Goal: Information Seeking & Learning: Learn about a topic

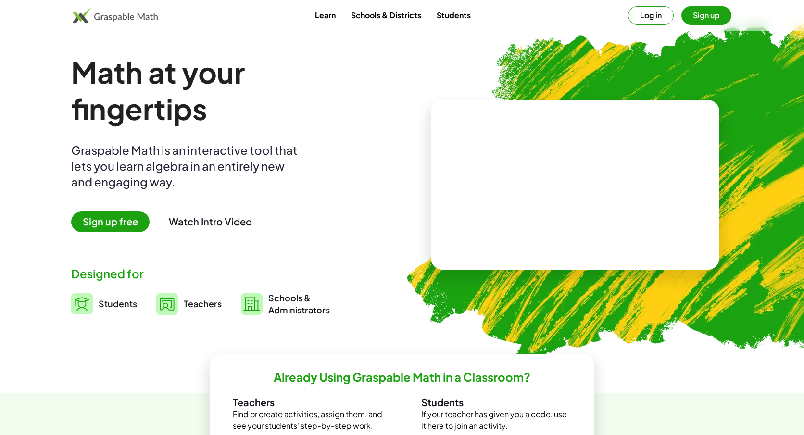
scroll to position [13, 0]
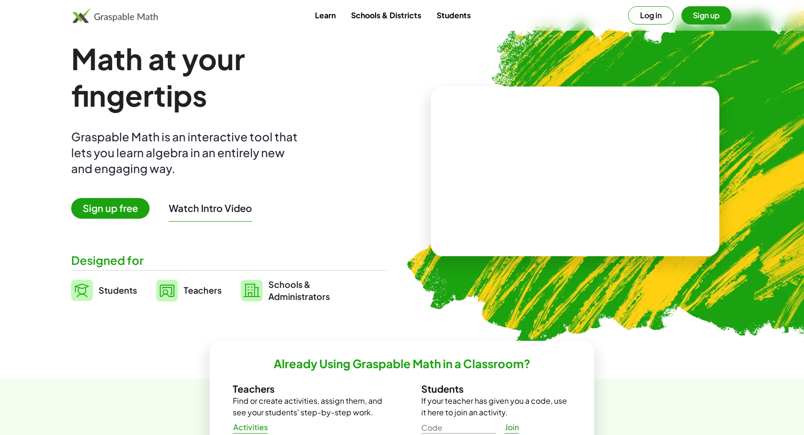
click at [652, 19] on button "Log in" at bounding box center [651, 15] width 46 height 18
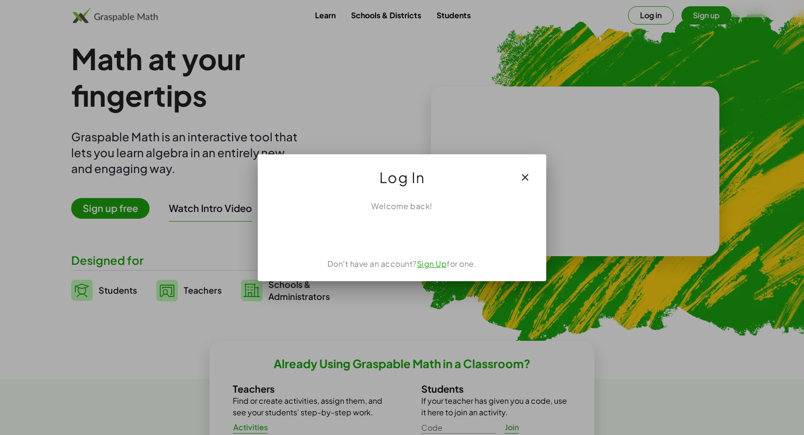
click at [400, 235] on div "Sign in with Google. Opens in new tab" at bounding box center [402, 233] width 88 height 21
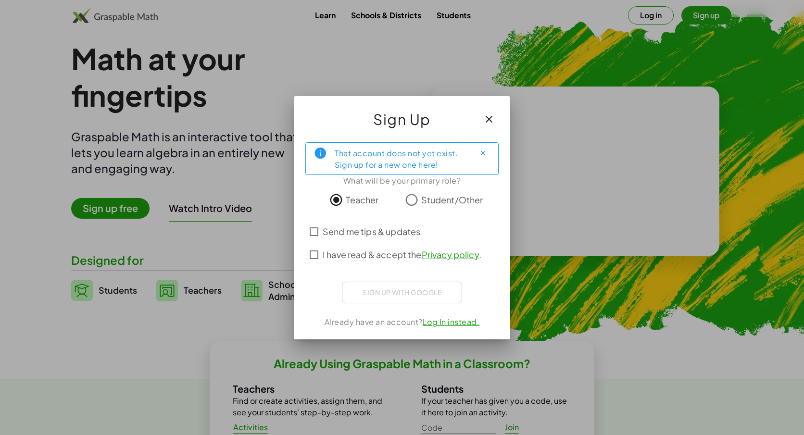
click at [481, 150] on icon "Close" at bounding box center [482, 152] width 7 height 7
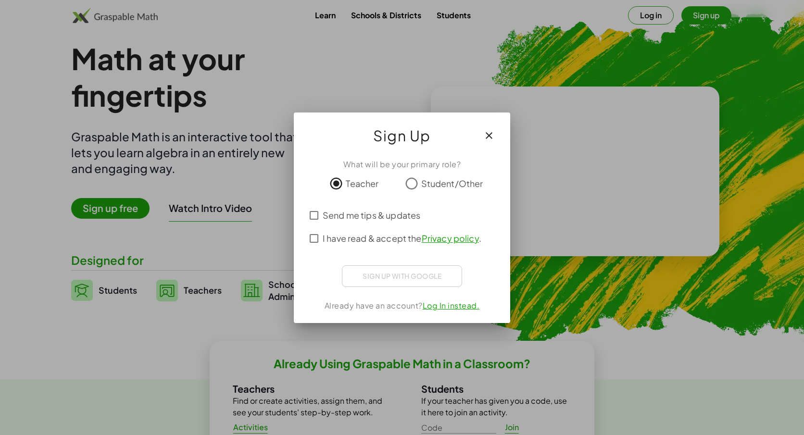
click at [697, 14] on div at bounding box center [402, 217] width 804 height 435
click at [387, 273] on div "Sign in with Google. Opens in new tab" at bounding box center [402, 274] width 100 height 21
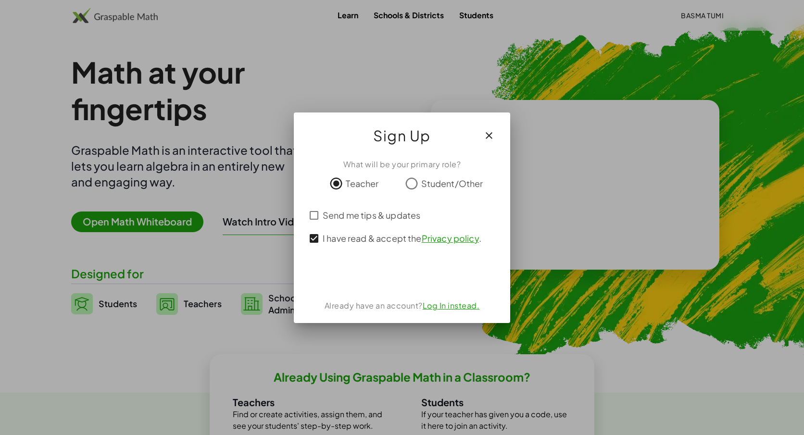
scroll to position [13, 0]
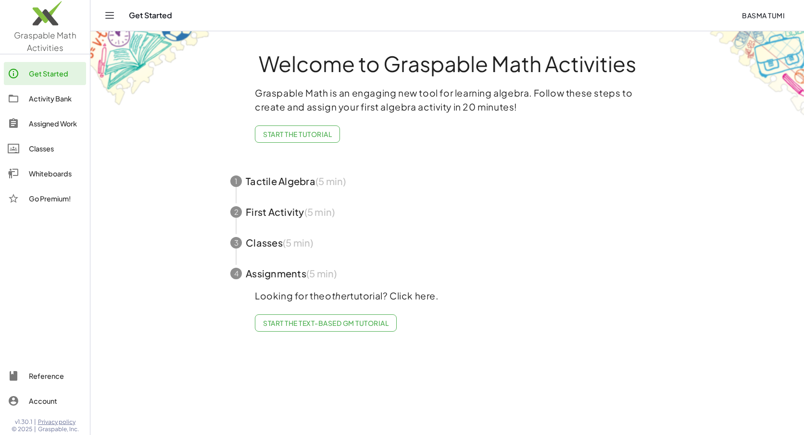
click at [50, 99] on div "Activity Bank" at bounding box center [55, 99] width 53 height 12
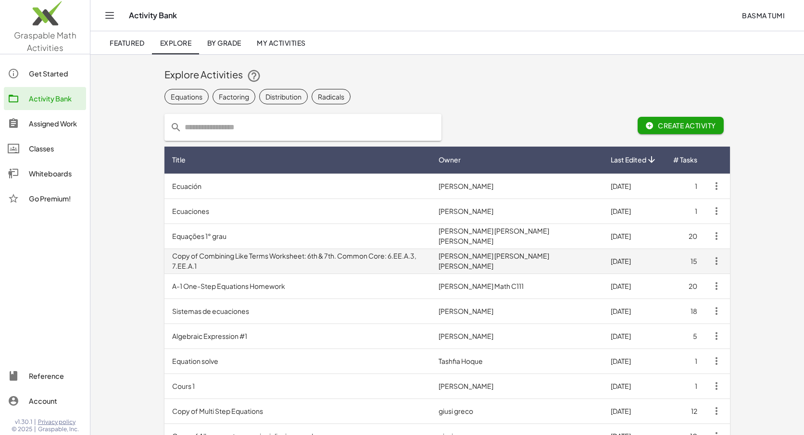
click at [197, 266] on td "Copy of Combining Like Terms Worksheet: 6th & 7th. Common Core: 6.EE.A.3, 7.EE.…" at bounding box center [297, 261] width 266 height 25
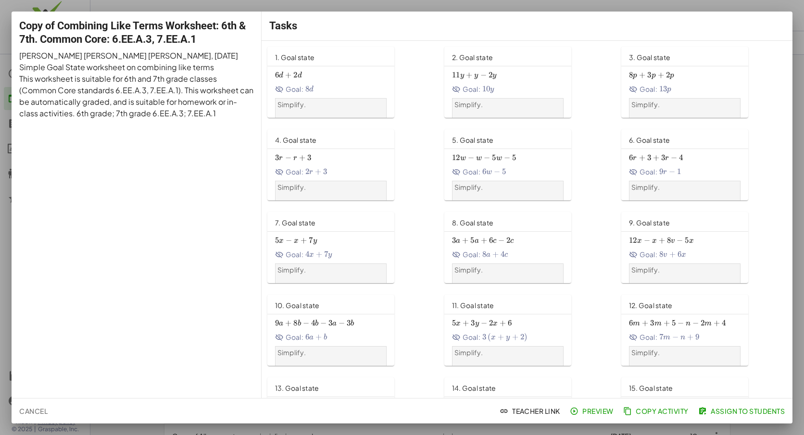
click at [294, 78] on span "2" at bounding box center [295, 75] width 4 height 10
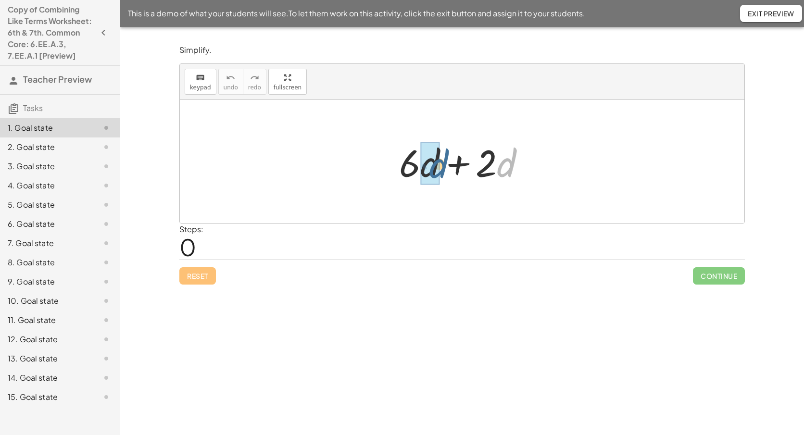
drag, startPoint x: 499, startPoint y: 172, endPoint x: 423, endPoint y: 174, distance: 76.0
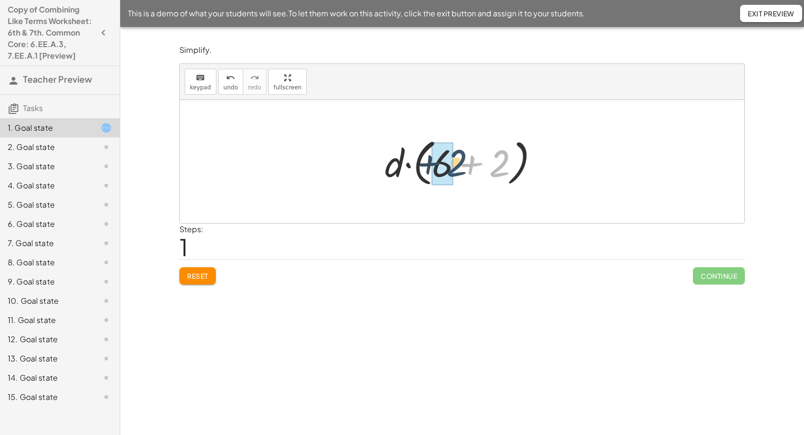
drag, startPoint x: 505, startPoint y: 159, endPoint x: 461, endPoint y: 158, distance: 43.8
click at [461, 158] on div at bounding box center [465, 161] width 171 height 55
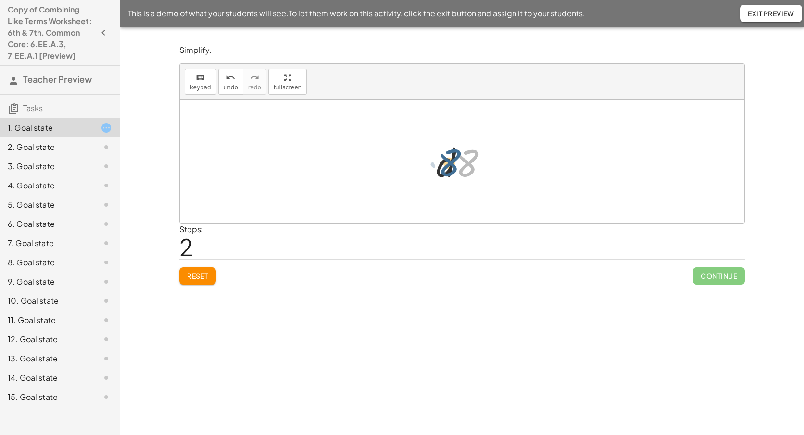
drag, startPoint x: 466, startPoint y: 161, endPoint x: 441, endPoint y: 160, distance: 25.5
click at [441, 160] on div at bounding box center [465, 162] width 69 height 50
